Goal: Task Accomplishment & Management: Manage account settings

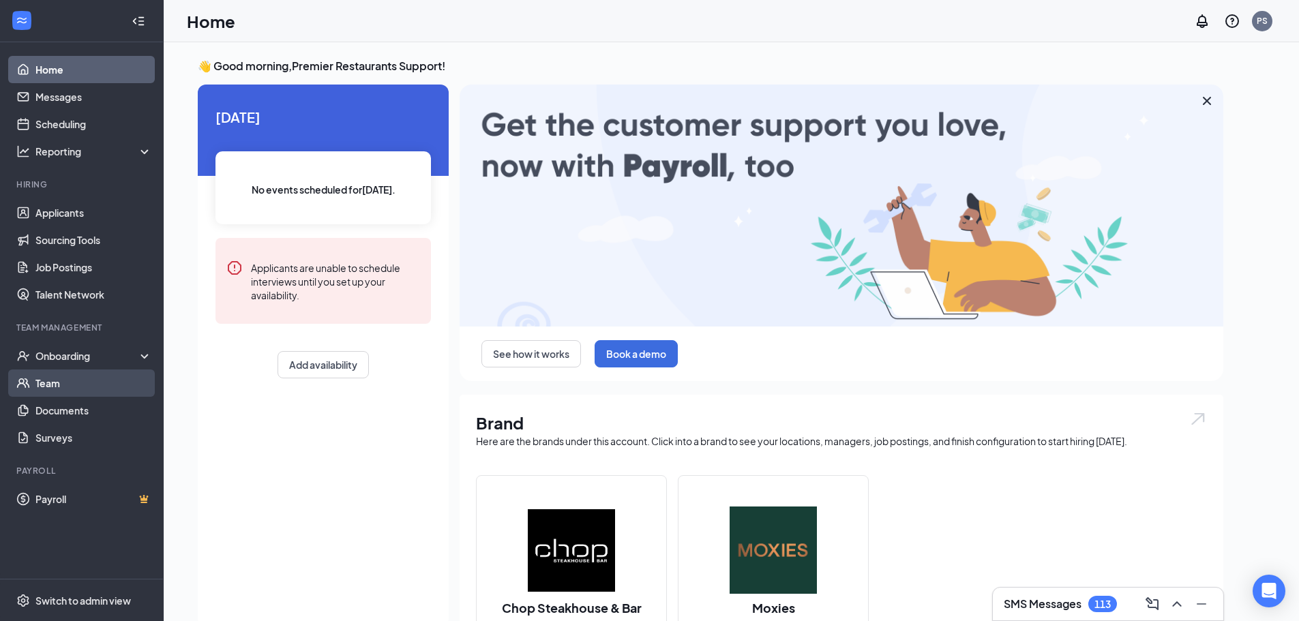
click at [96, 381] on link "Team" at bounding box center [93, 383] width 117 height 27
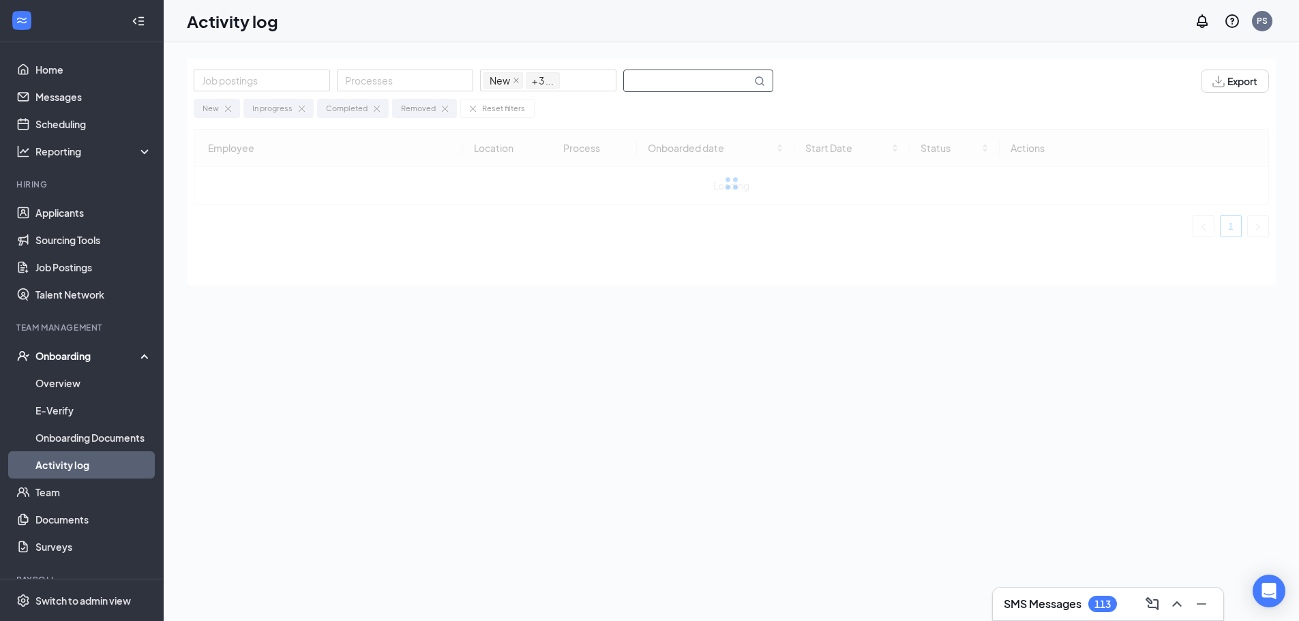
click at [704, 78] on input "text" at bounding box center [688, 80] width 128 height 21
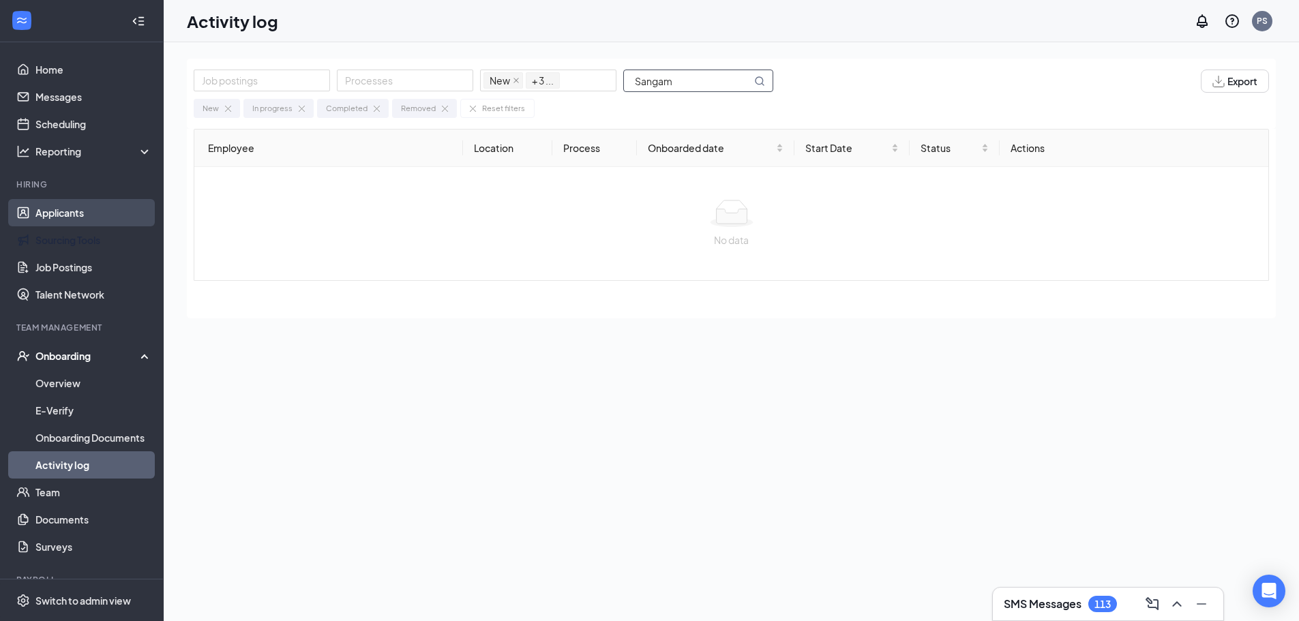
type input "Sangam"
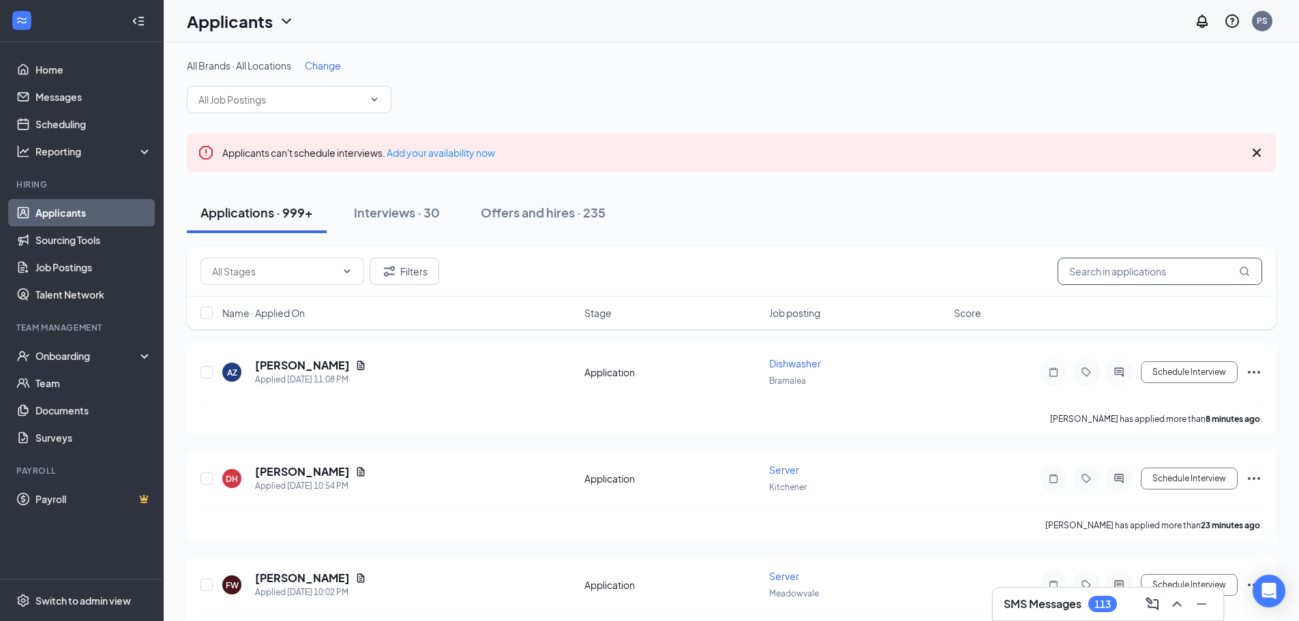
click at [1121, 273] on input "text" at bounding box center [1160, 271] width 205 height 27
paste input "Sangam"
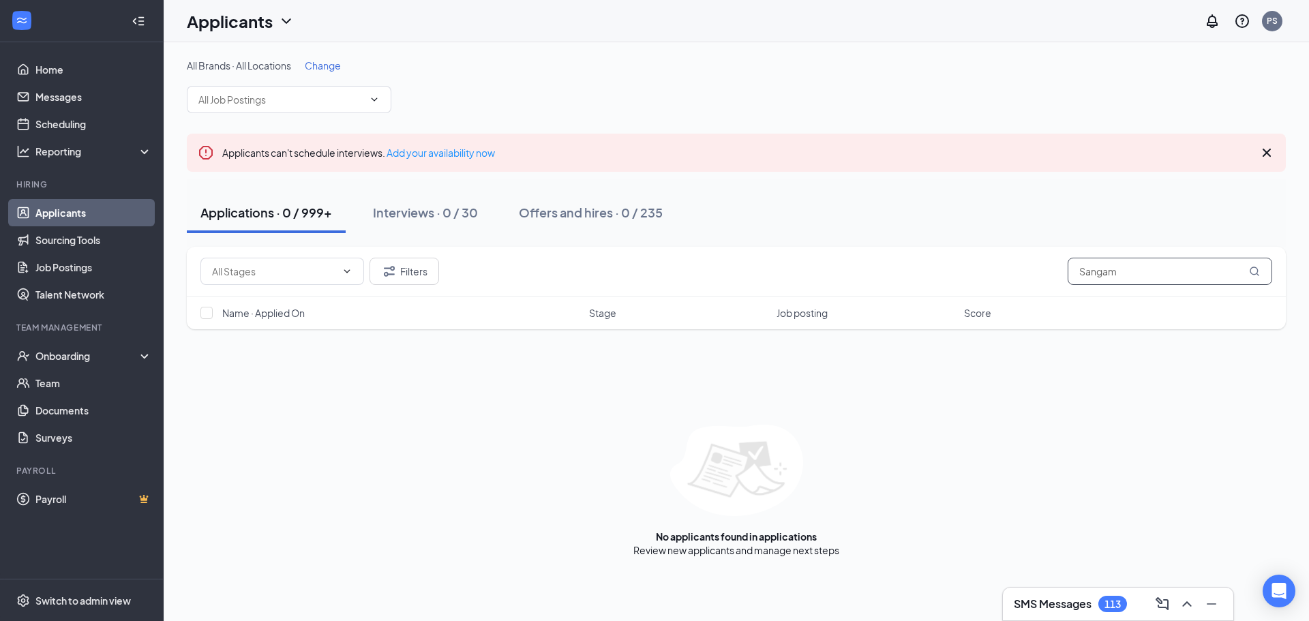
type input "Sangam"
click at [256, 22] on h1 "Applicants" at bounding box center [230, 21] width 86 height 23
click at [275, 92] on link "Archived applicants" at bounding box center [268, 90] width 147 height 14
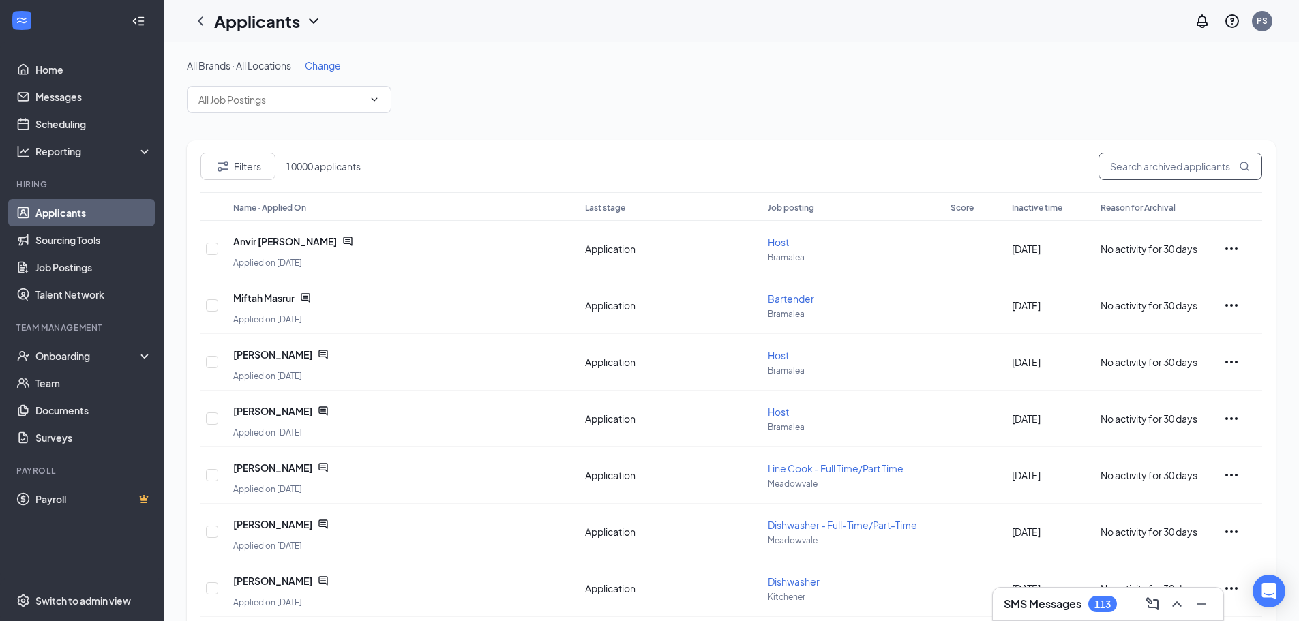
click at [1169, 173] on input "text" at bounding box center [1180, 166] width 164 height 27
paste input "Sangam"
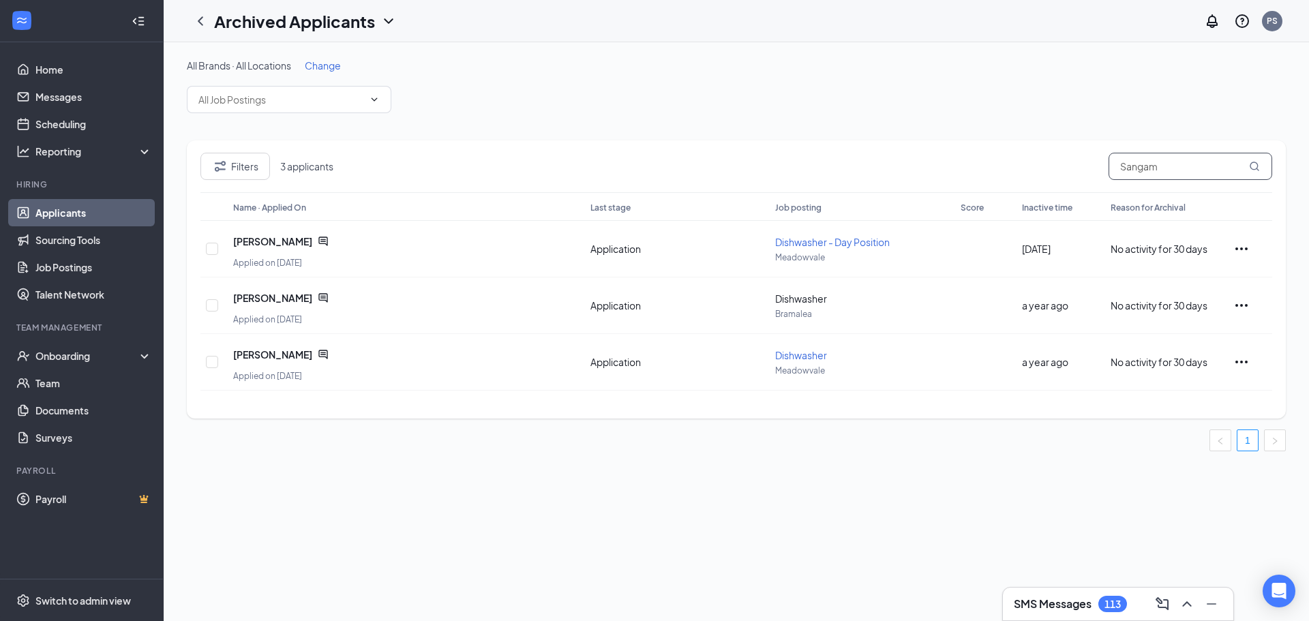
click at [1158, 169] on input "Sangam" at bounding box center [1191, 166] width 164 height 27
paste input "[PERSON_NAME]"
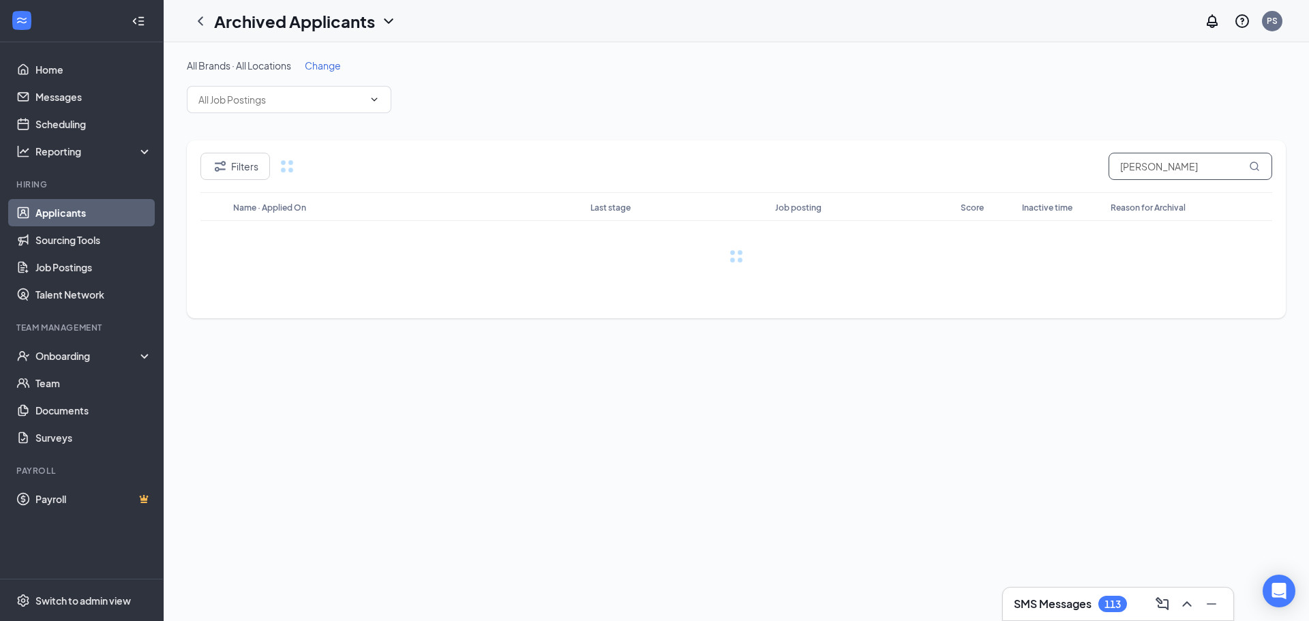
type input "[PERSON_NAME]"
paste input "[PERSON_NAME]"
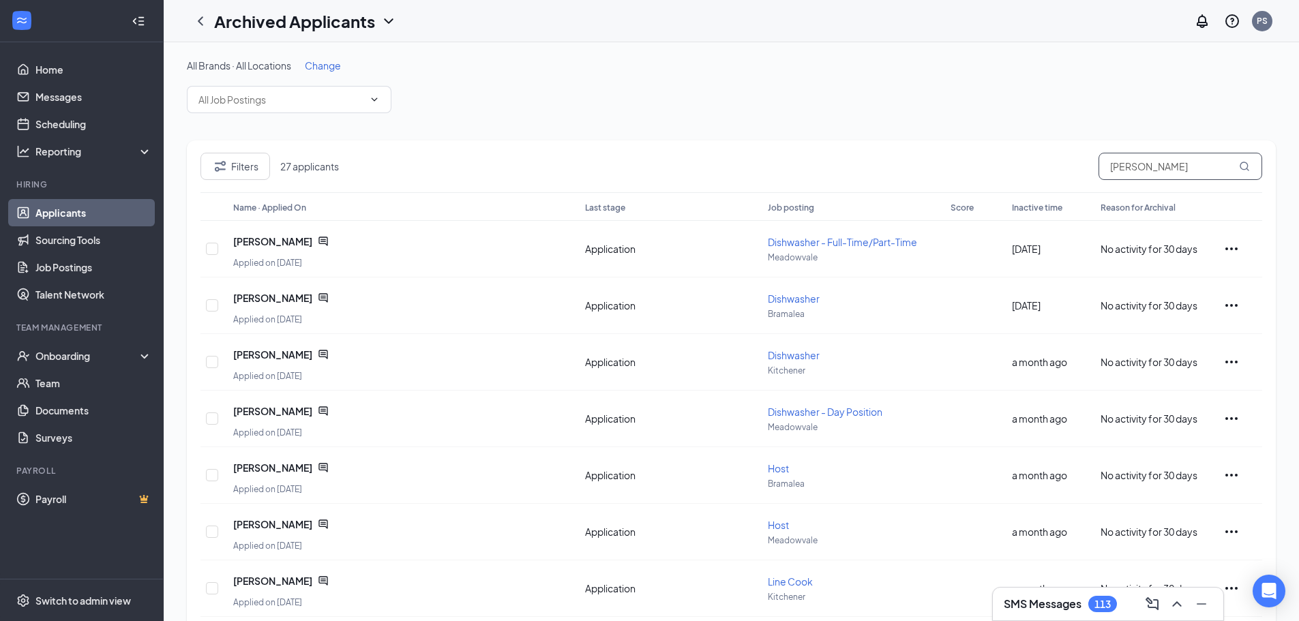
type input "[PERSON_NAME]"
click at [46, 213] on link "Applicants" at bounding box center [93, 212] width 117 height 27
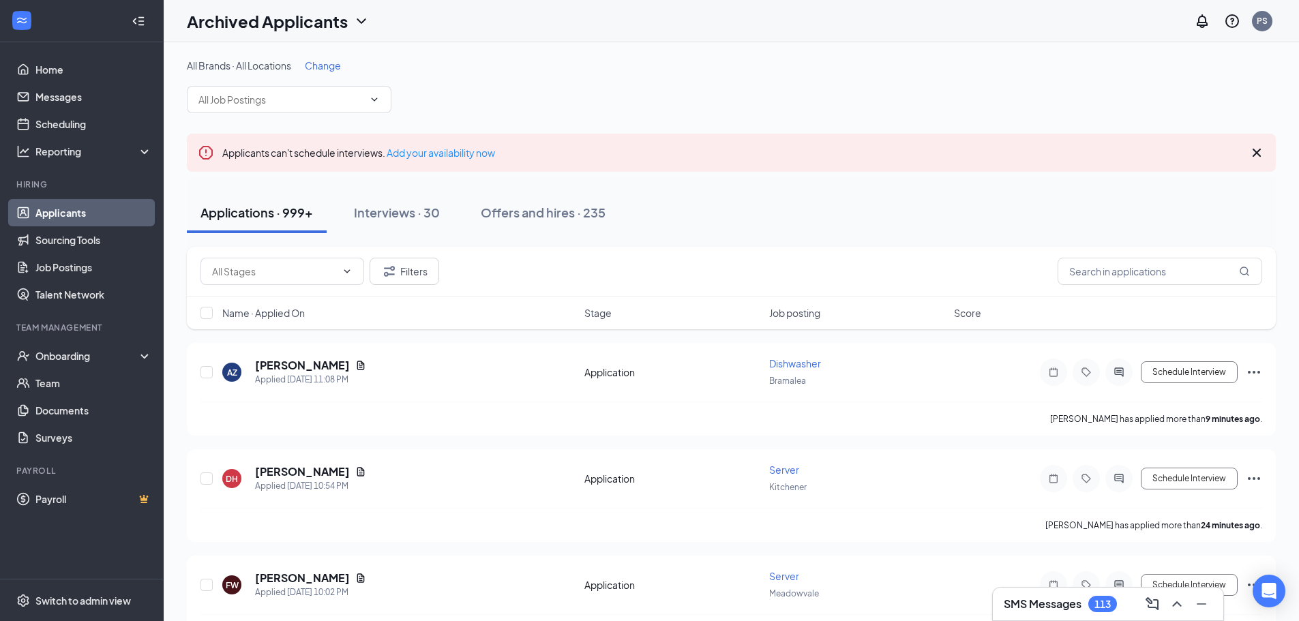
click at [293, 31] on h1 "Archived Applicants" at bounding box center [267, 21] width 161 height 23
click at [280, 54] on link "Applicants" at bounding box center [268, 60] width 147 height 14
click at [383, 24] on icon "ChevronDown" at bounding box center [388, 21] width 16 height 16
click at [353, 18] on h1 "Archived Applicants" at bounding box center [294, 21] width 161 height 23
click at [333, 63] on span "Change" at bounding box center [323, 65] width 36 height 12
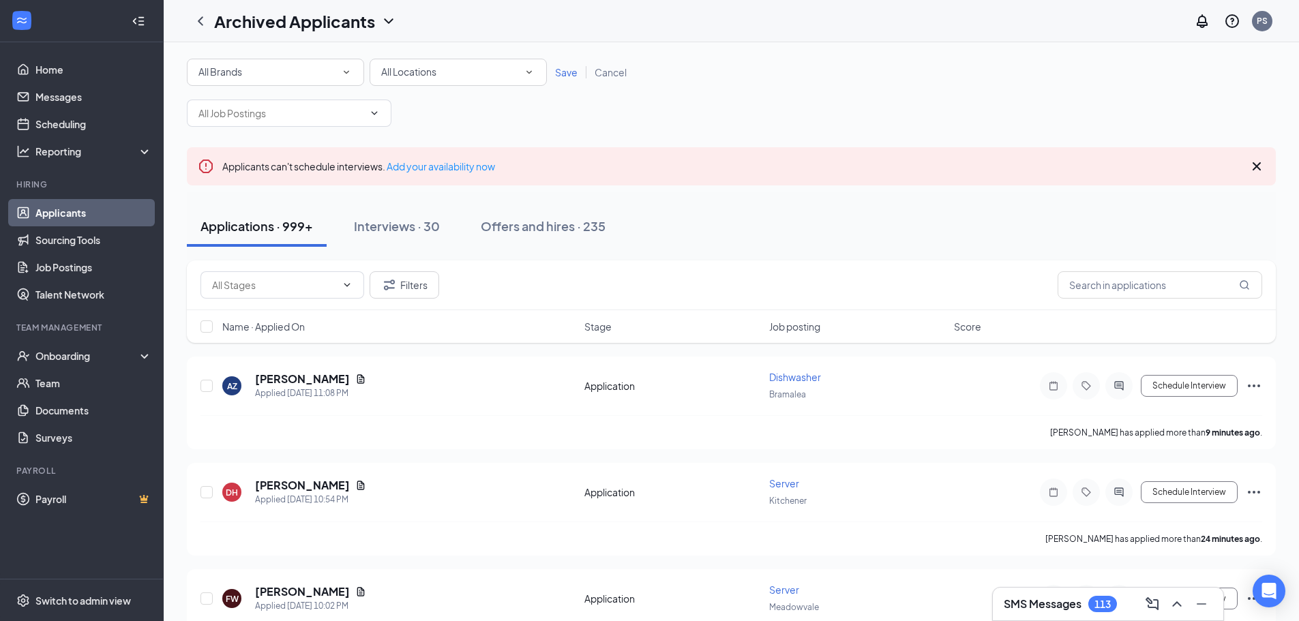
click at [357, 25] on h1 "Archived Applicants" at bounding box center [294, 21] width 161 height 23
click at [98, 237] on link "Sourcing Tools" at bounding box center [93, 239] width 117 height 27
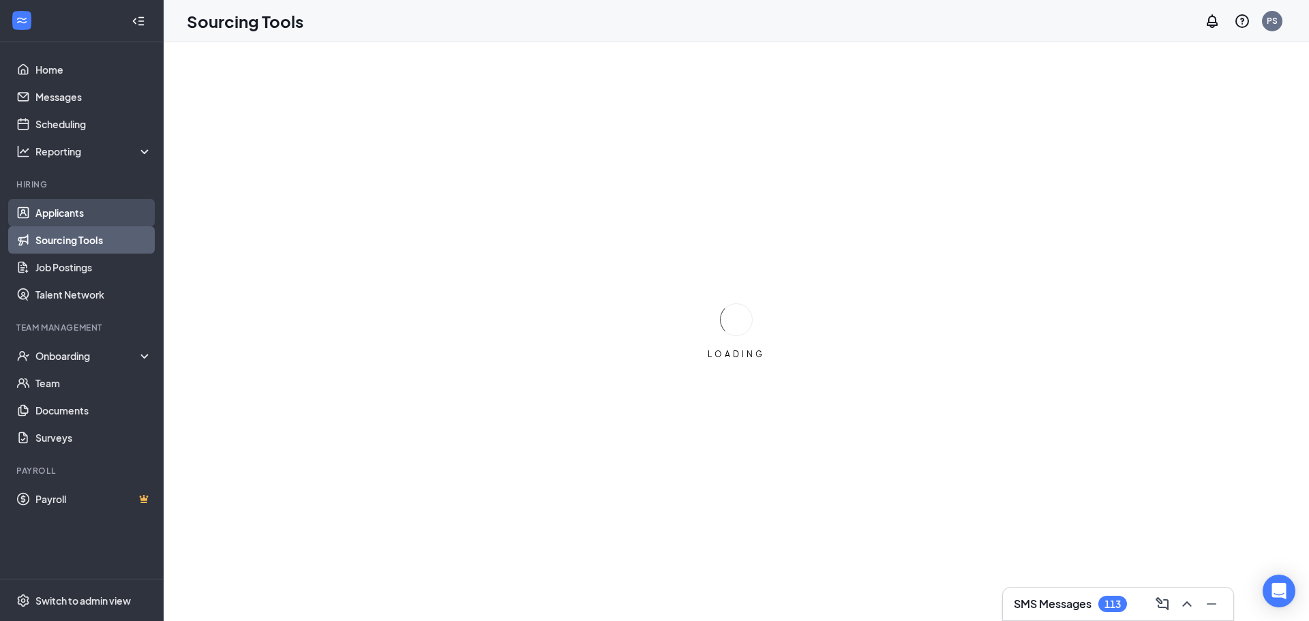
click at [107, 222] on link "Applicants" at bounding box center [93, 212] width 117 height 27
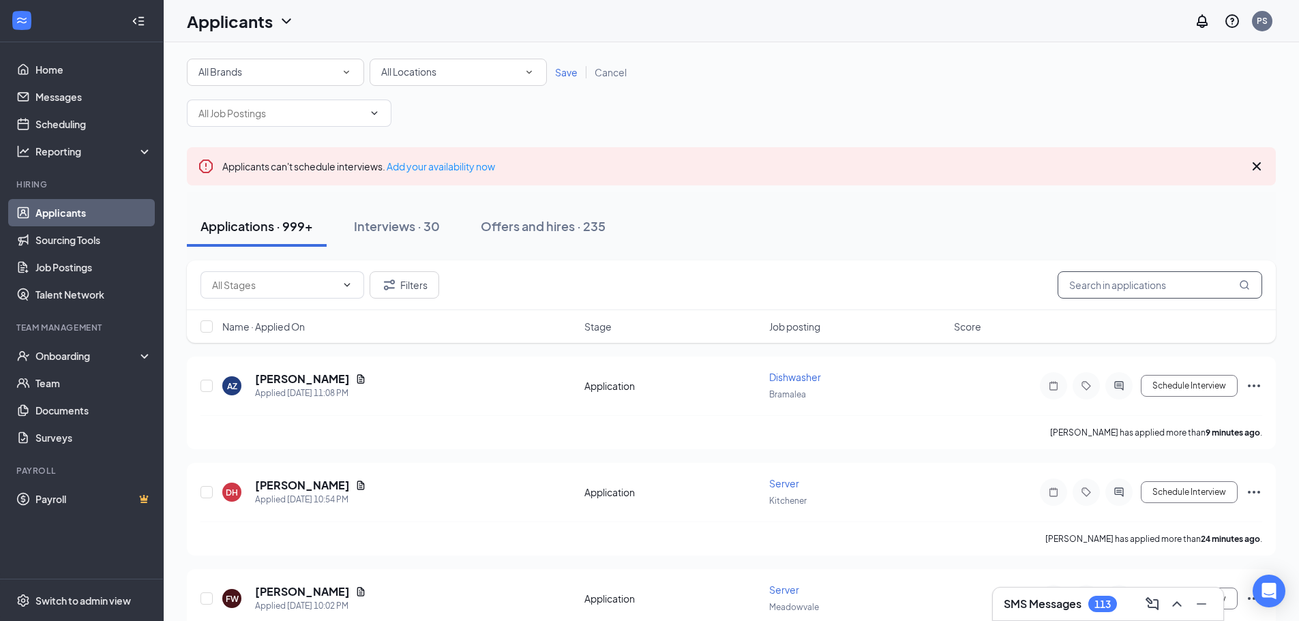
click at [1146, 287] on input "text" at bounding box center [1160, 284] width 205 height 27
paste input "[PERSON_NAME]"
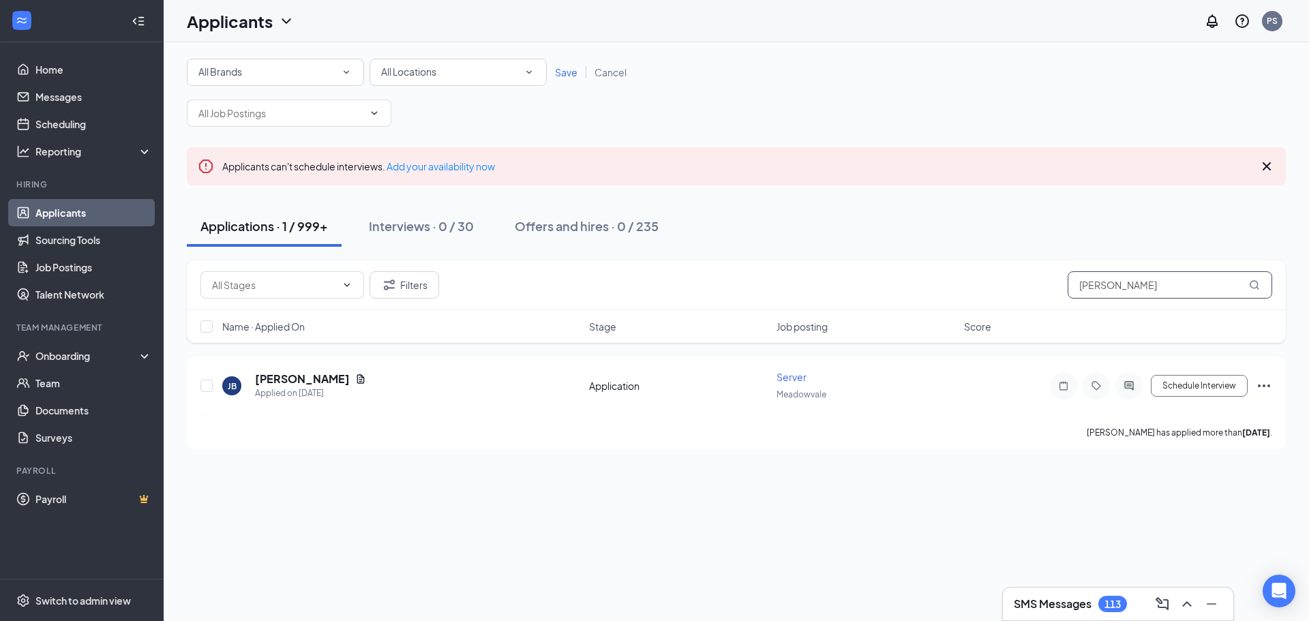
click at [1137, 290] on input "[PERSON_NAME]" at bounding box center [1170, 284] width 205 height 27
paste input "Sangam"
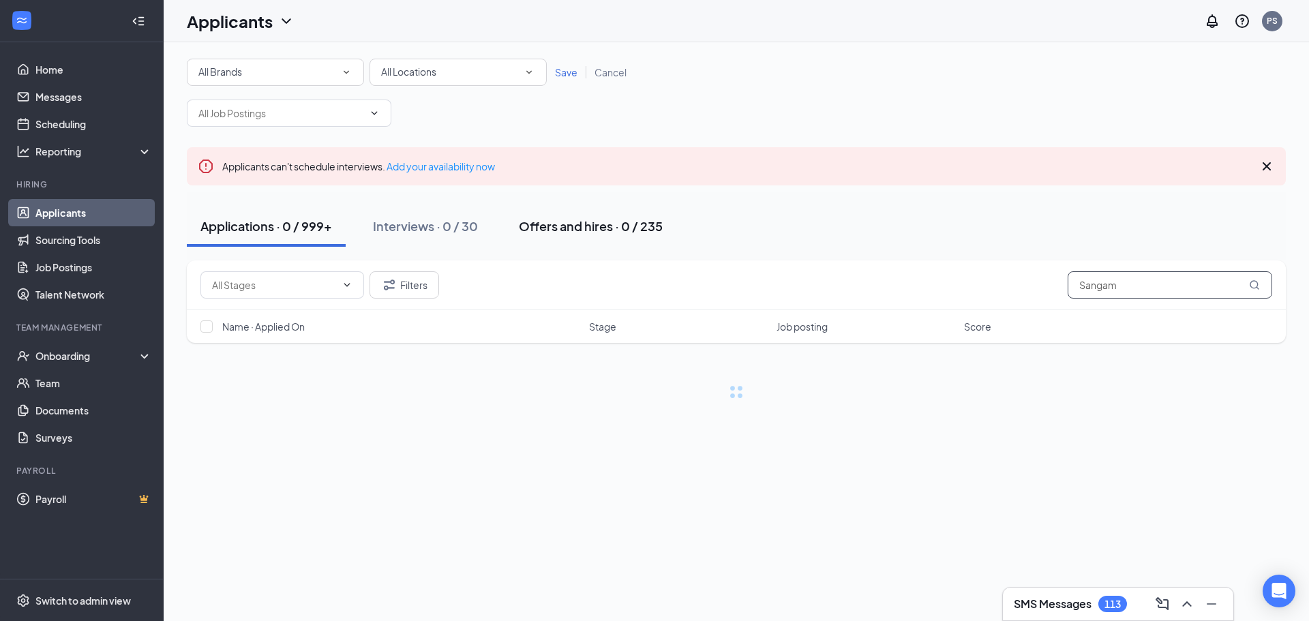
type input "Sangam"
click at [622, 230] on div "Offers and hires · 0 / 235" at bounding box center [591, 226] width 144 height 17
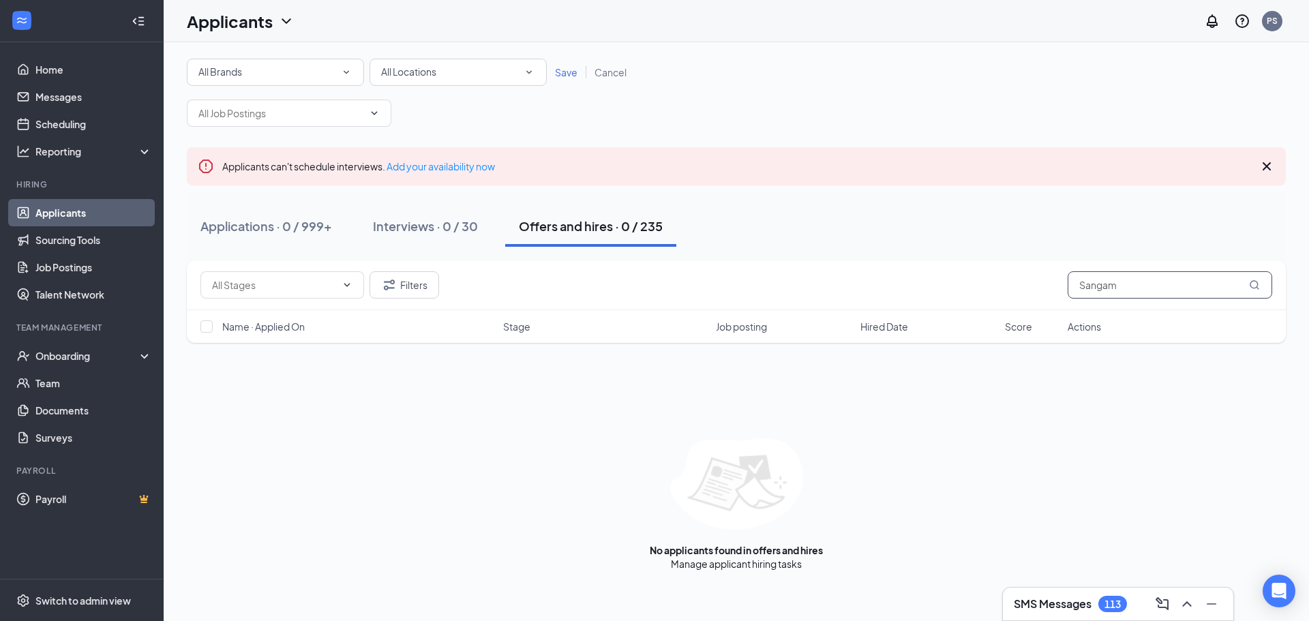
click at [1143, 282] on input "Sangam" at bounding box center [1170, 284] width 205 height 27
paste input "[PERSON_NAME]"
type input "[PERSON_NAME]"
click at [772, 569] on link "Applications" at bounding box center [778, 564] width 55 height 12
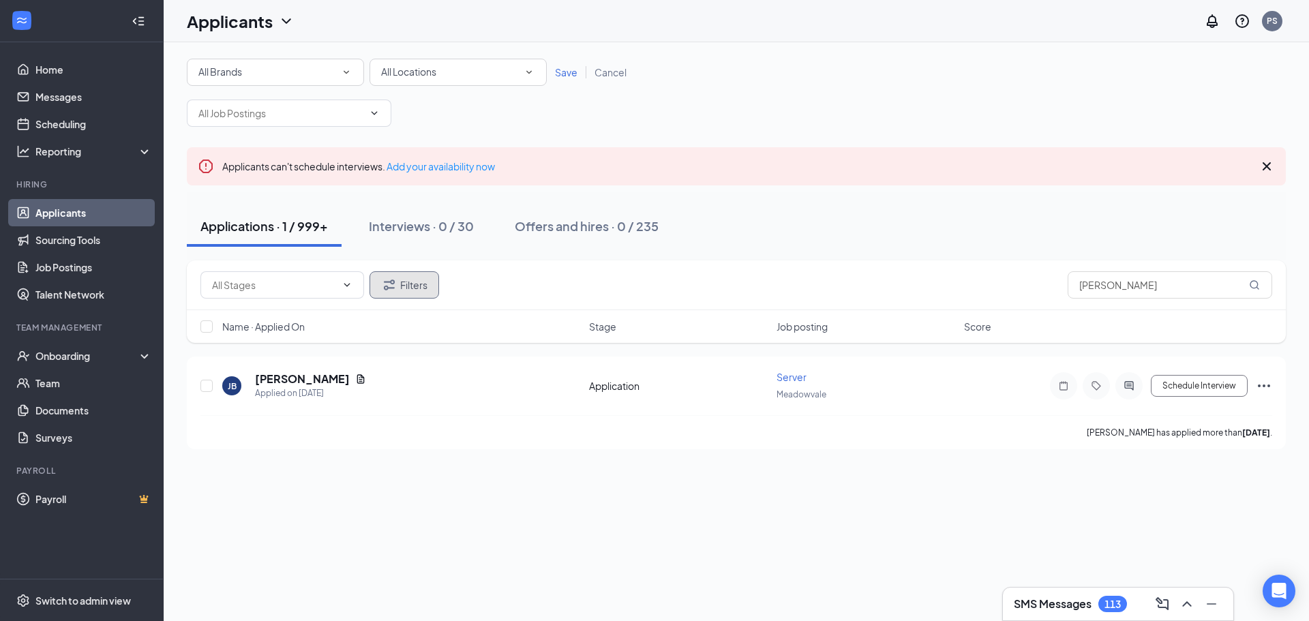
click at [408, 284] on button "Filters" at bounding box center [405, 284] width 70 height 27
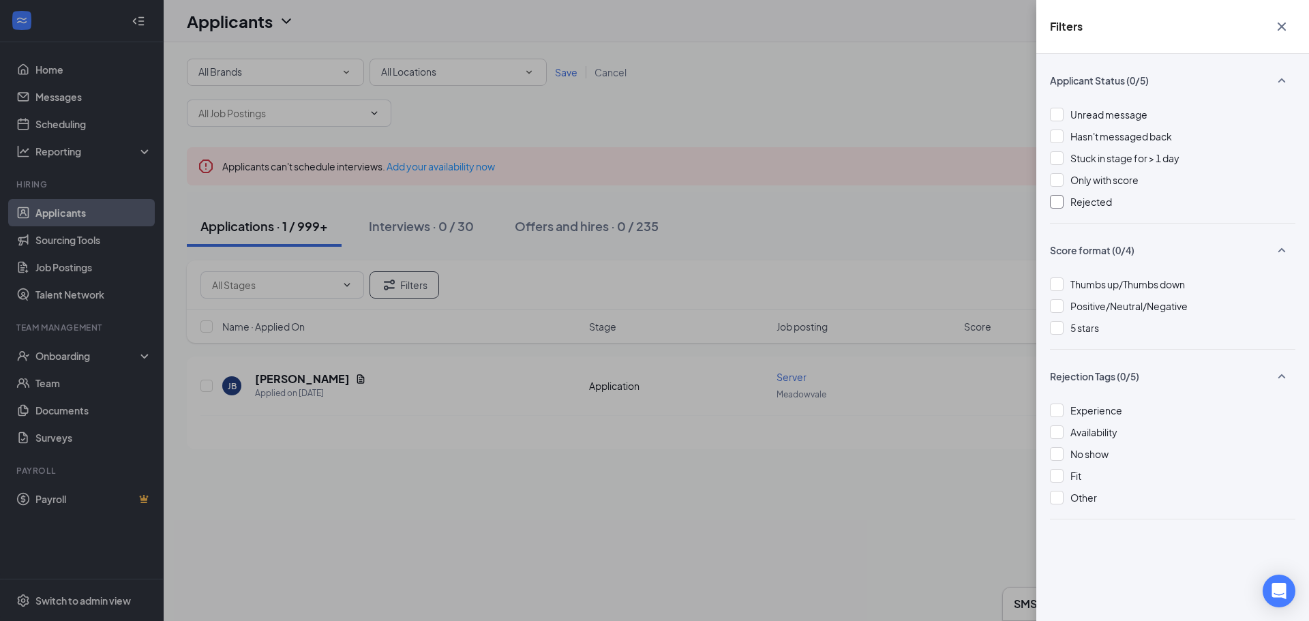
click at [1093, 204] on span "Rejected" at bounding box center [1092, 202] width 42 height 12
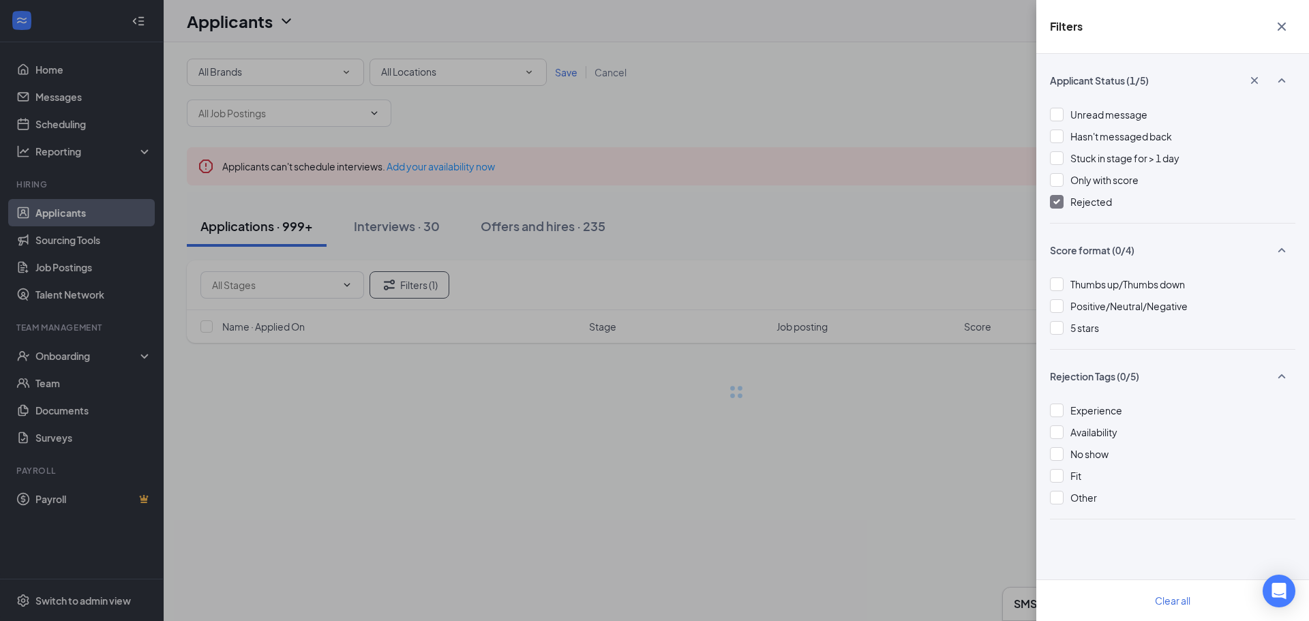
click at [796, 138] on div "Filters Applicant Status (1/5) Unread message Hasn't messaged back Stuck in sta…" at bounding box center [654, 310] width 1309 height 621
click at [810, 113] on div "Filters Applicant Status (1/5) Unread message Hasn't messaged back Stuck in sta…" at bounding box center [654, 310] width 1309 height 621
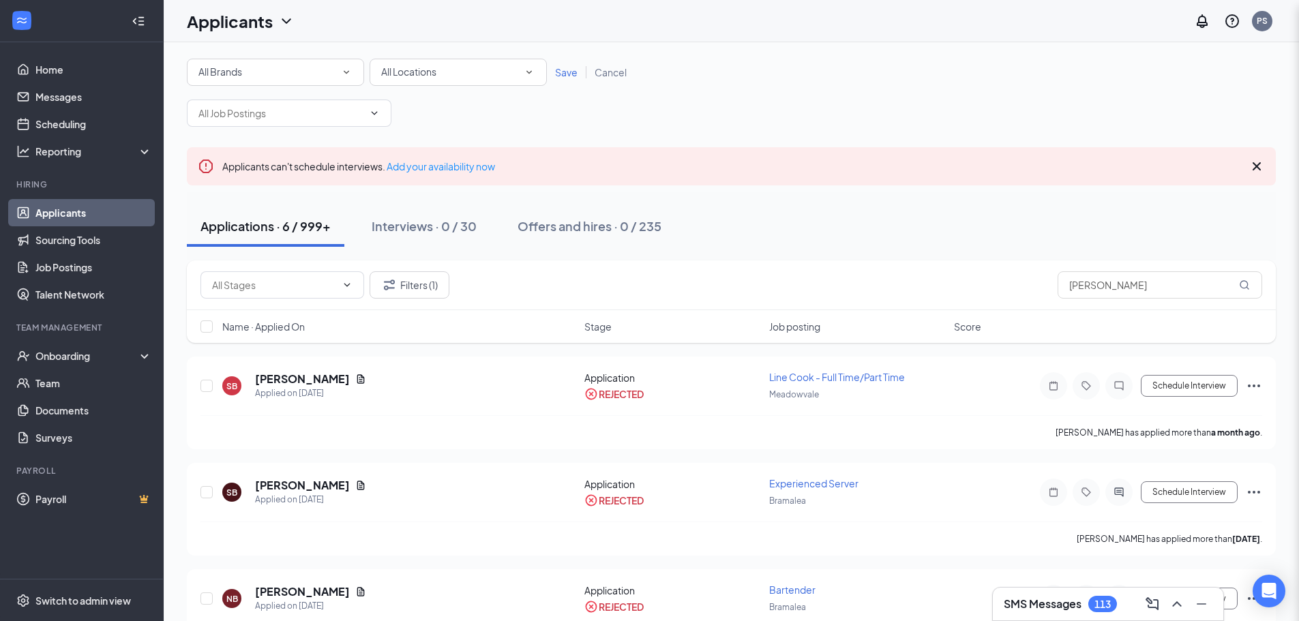
click at [810, 113] on div "Filters Applicant Status (1/5) Unread message Hasn't messaged back Stuck in sta…" at bounding box center [649, 310] width 1299 height 621
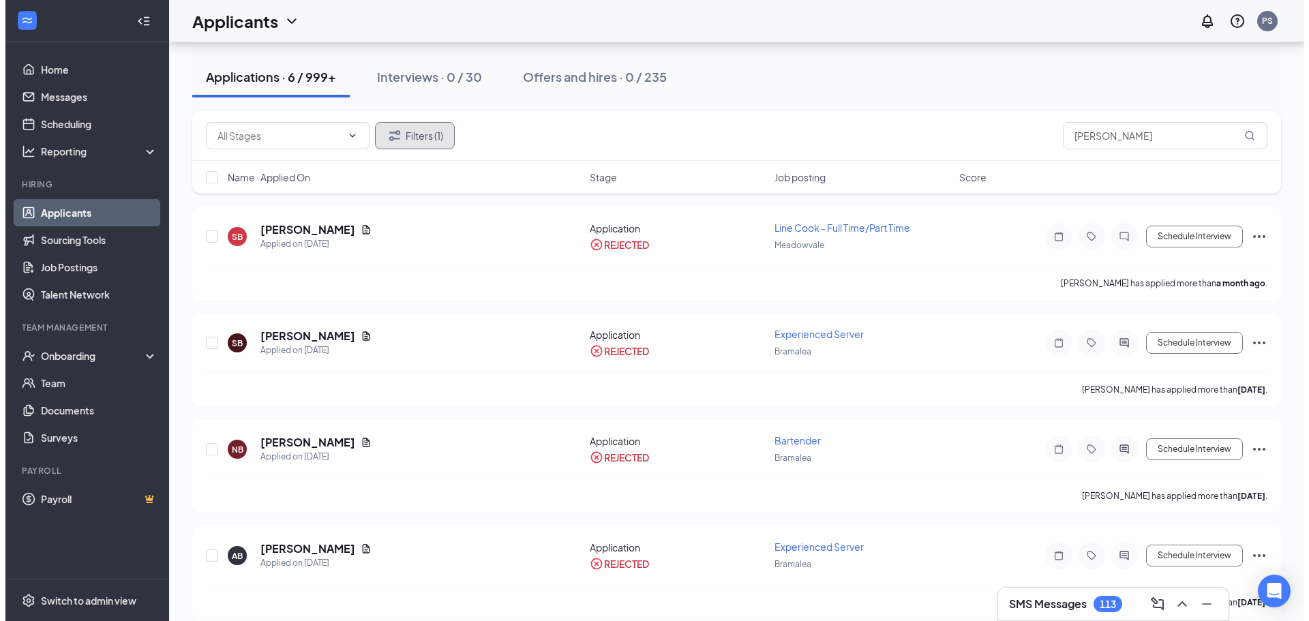
scroll to position [136, 0]
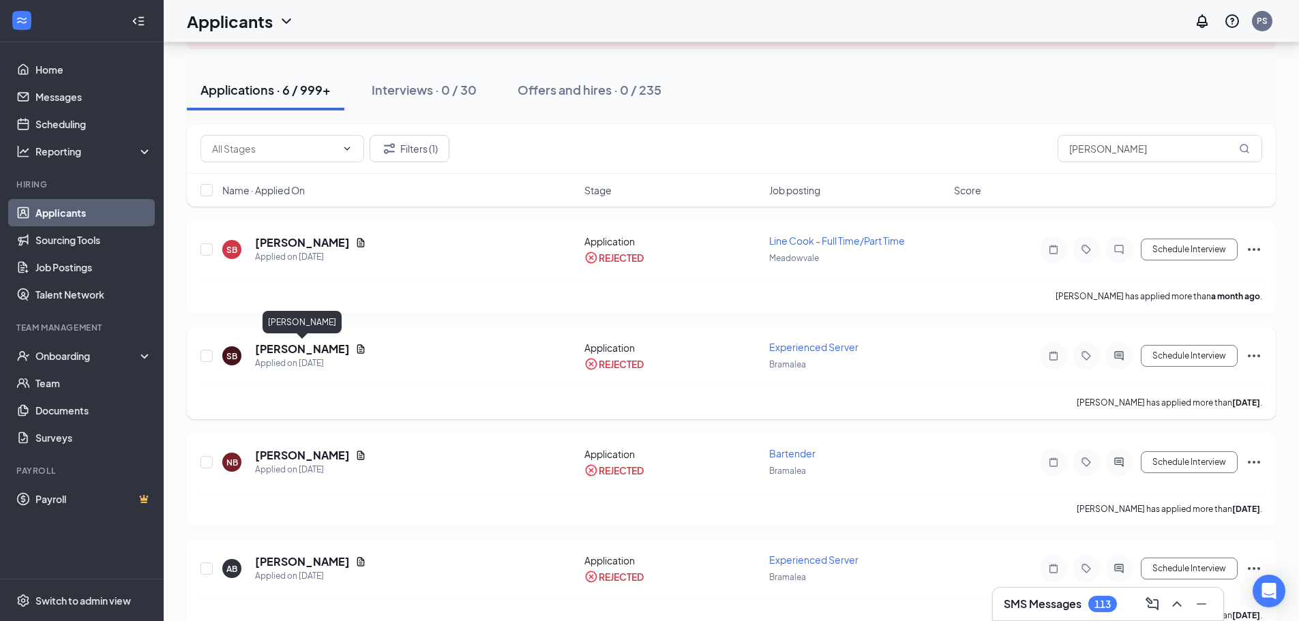
click at [308, 346] on h5 "[PERSON_NAME]" at bounding box center [302, 349] width 95 height 15
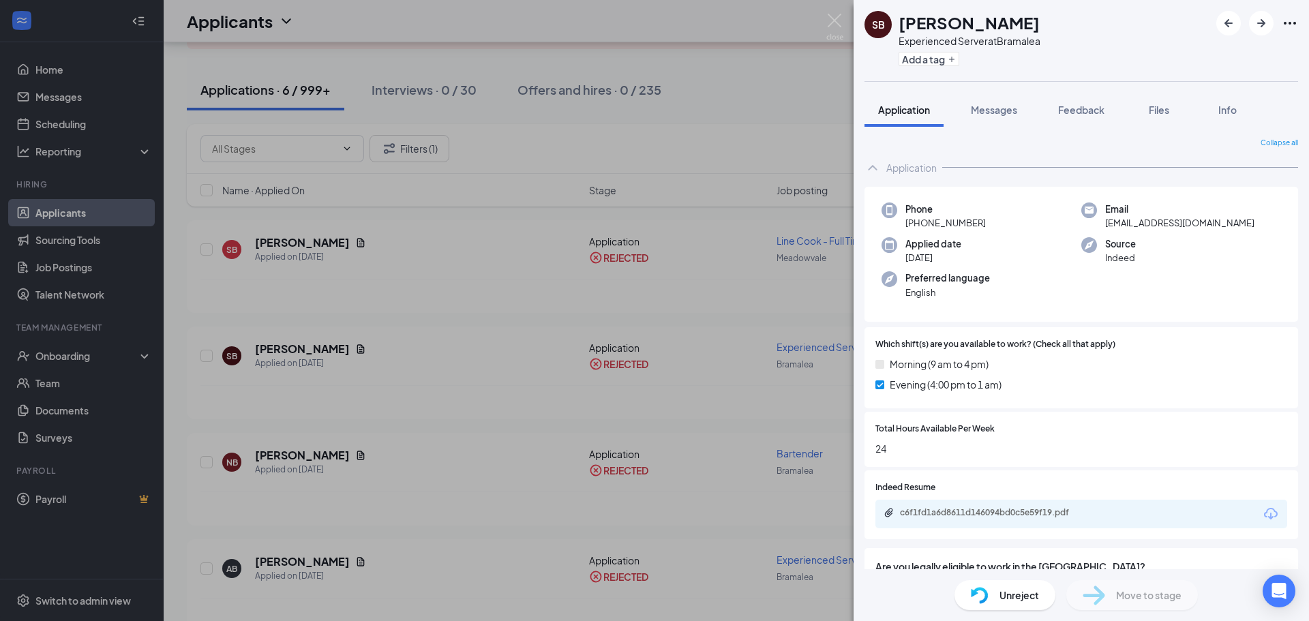
click at [686, 355] on div "SB [PERSON_NAME] Experienced Server at [GEOGRAPHIC_DATA] Add a tag Application …" at bounding box center [654, 310] width 1309 height 621
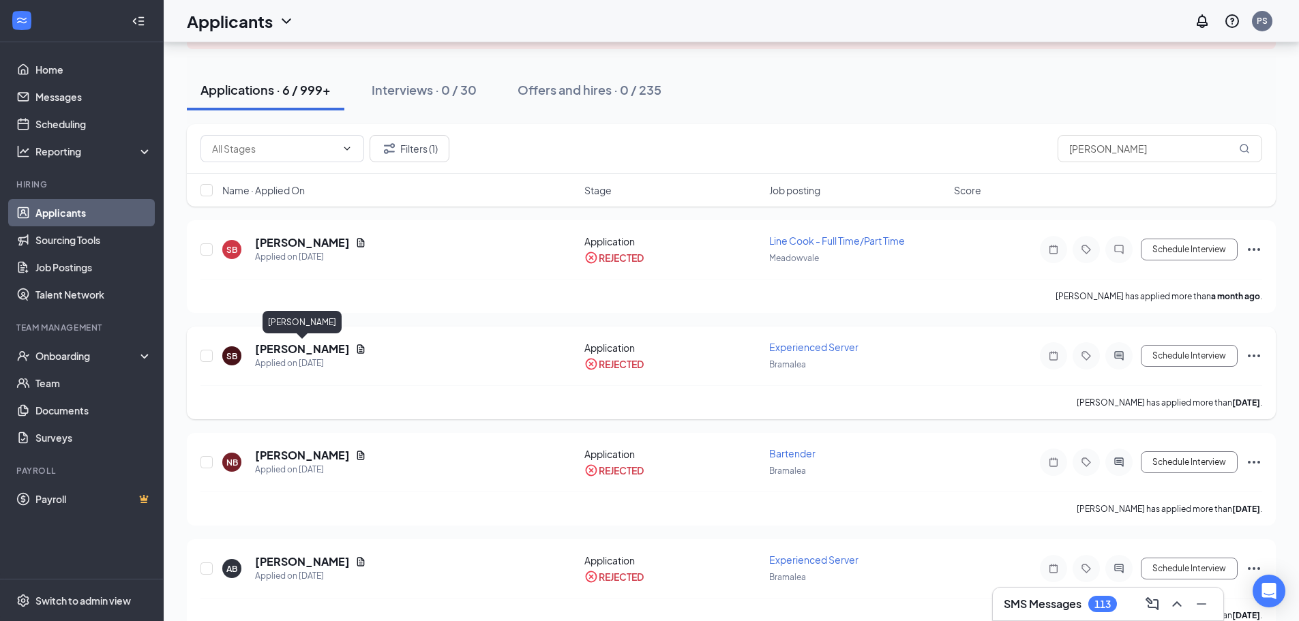
click at [316, 350] on h5 "[PERSON_NAME]" at bounding box center [302, 349] width 95 height 15
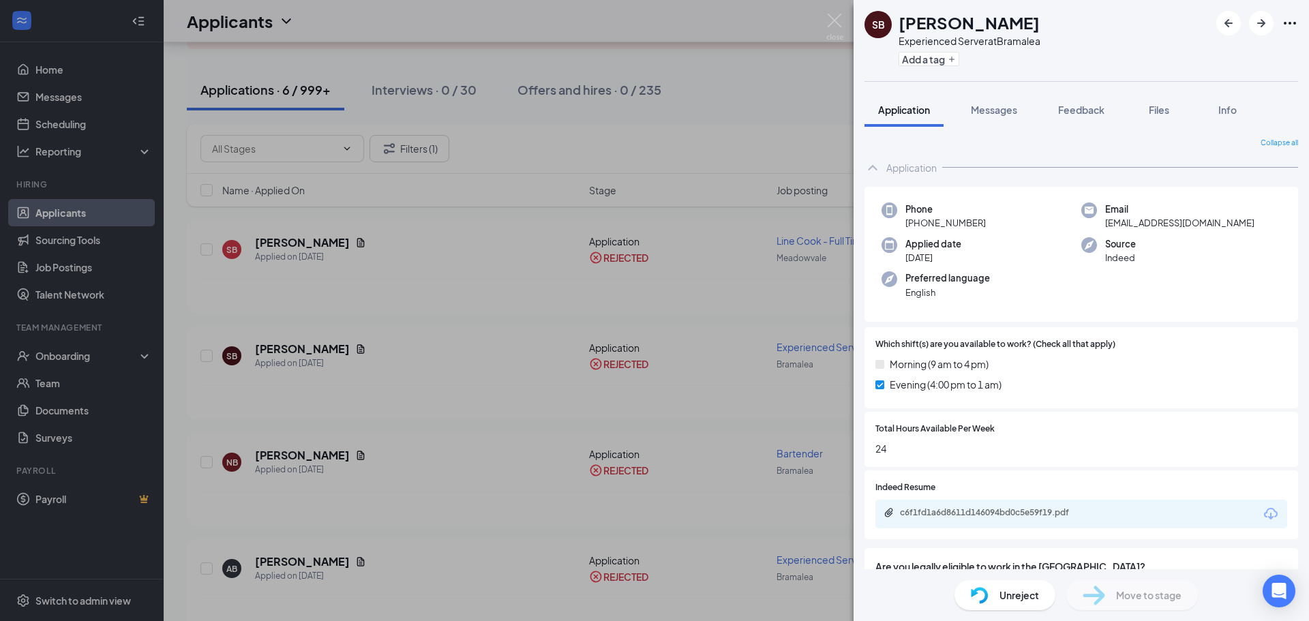
scroll to position [68, 0]
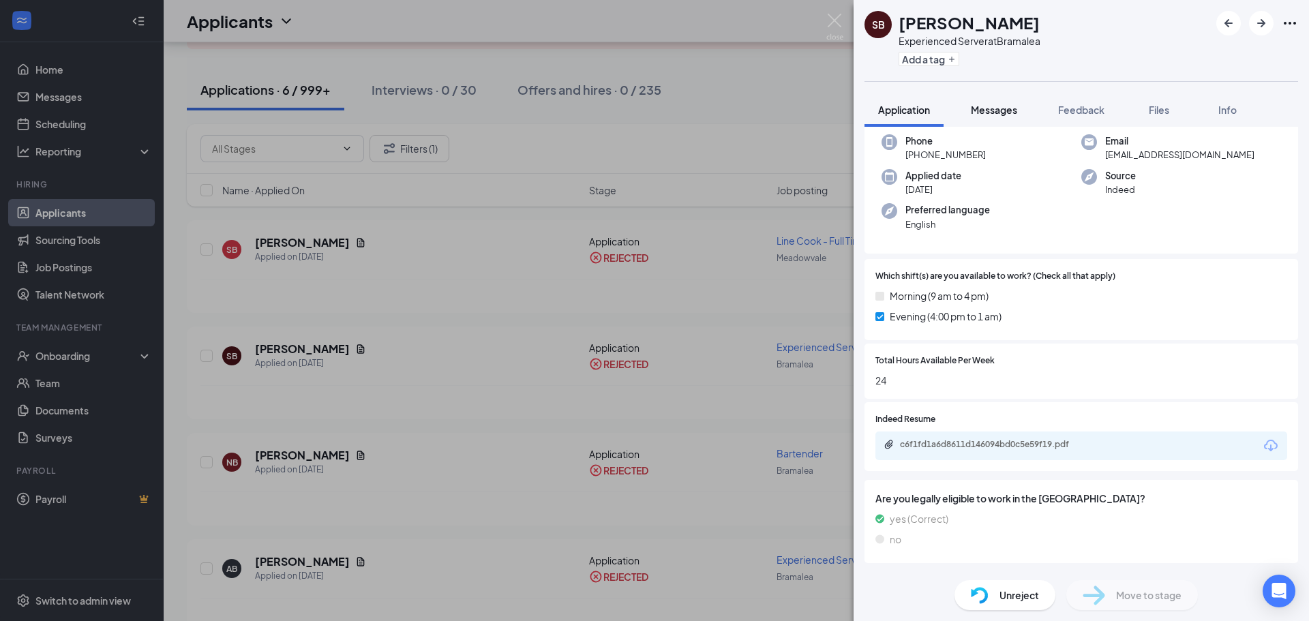
click at [968, 100] on button "Messages" at bounding box center [994, 110] width 74 height 34
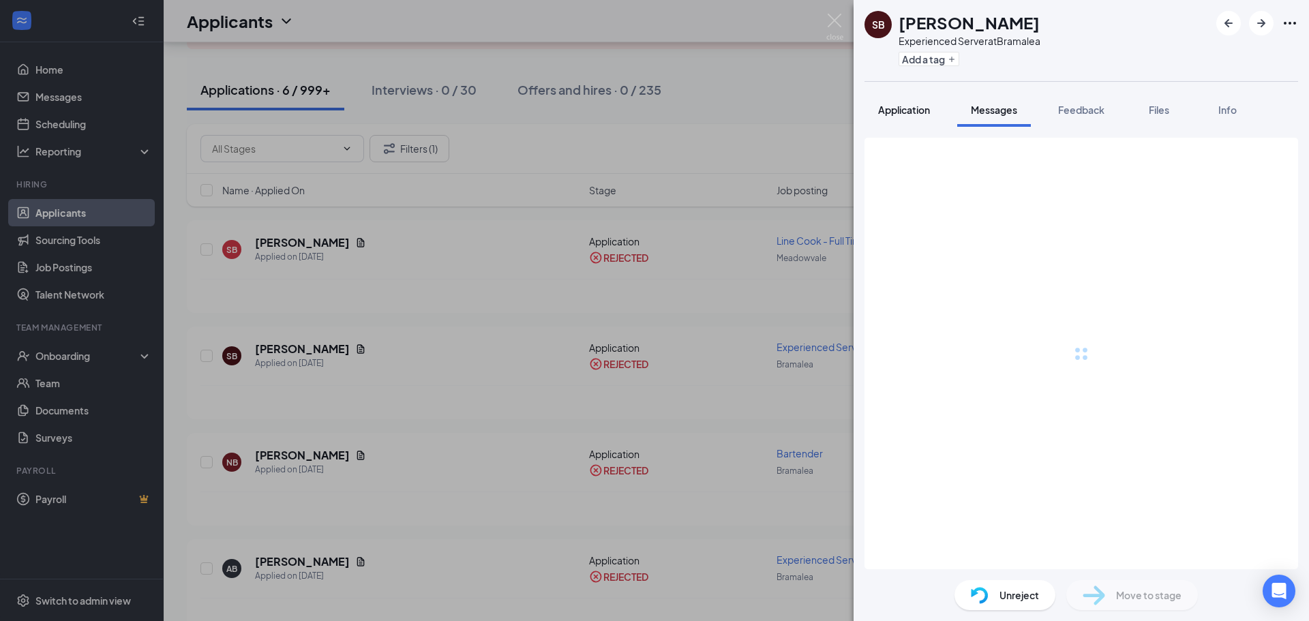
click at [919, 116] on div "Application" at bounding box center [904, 110] width 52 height 14
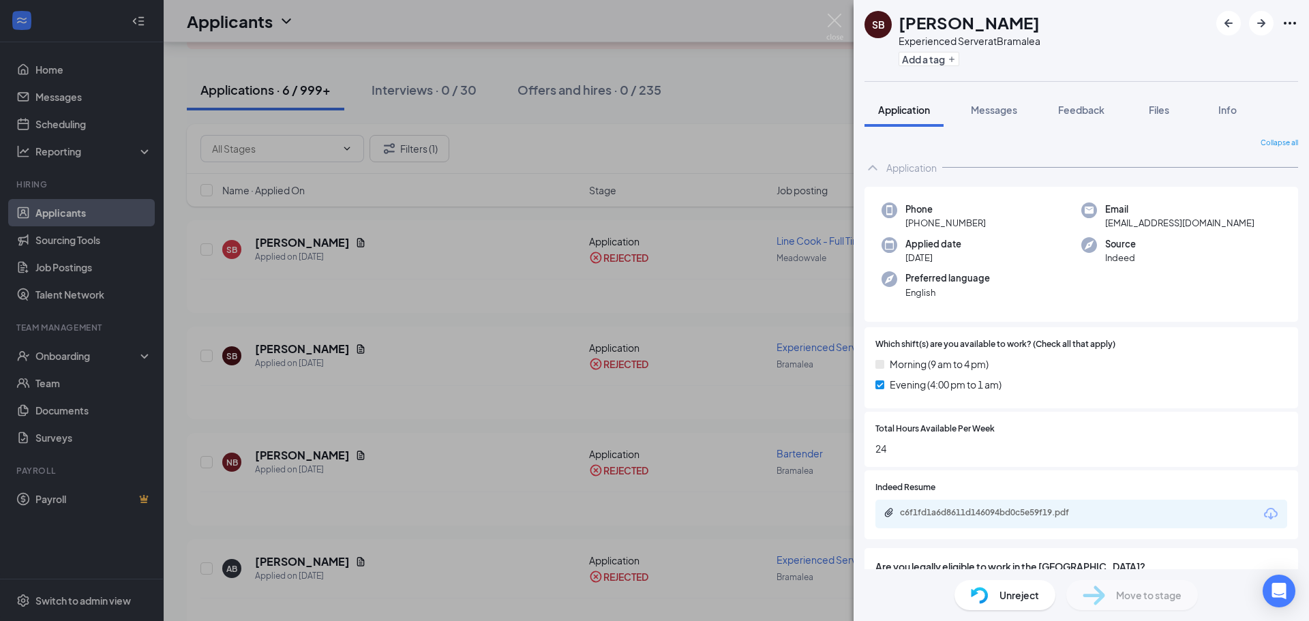
click at [625, 306] on div "SB [PERSON_NAME] Experienced Server at [GEOGRAPHIC_DATA] Add a tag Application …" at bounding box center [654, 310] width 1309 height 621
